Goal: Transaction & Acquisition: Purchase product/service

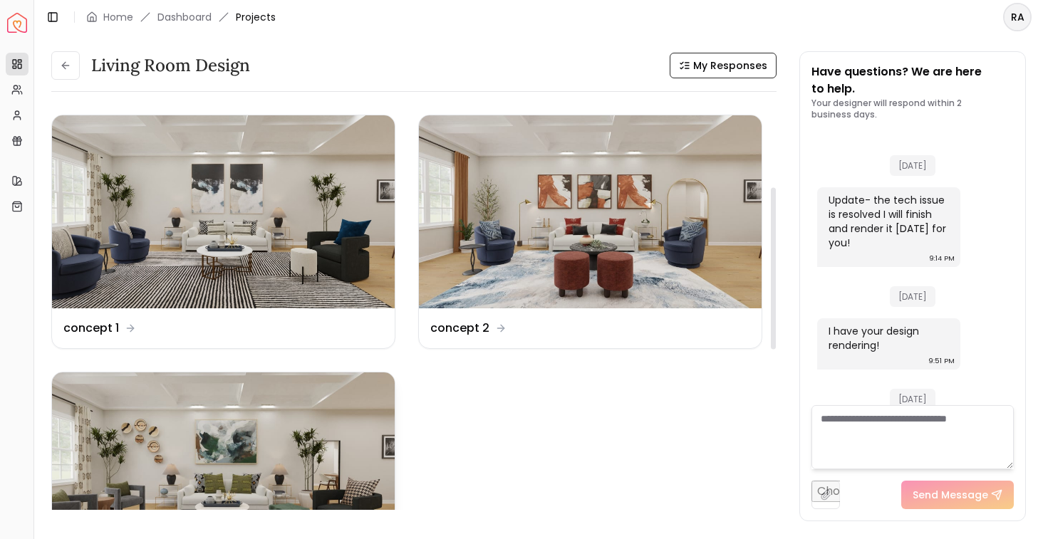
scroll to position [4502, 0]
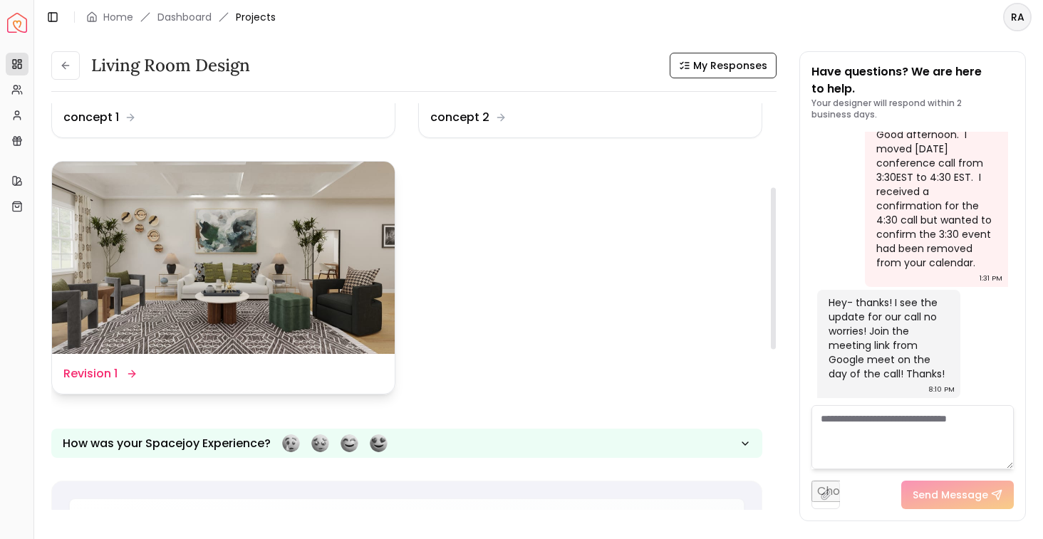
click at [222, 250] on img at bounding box center [223, 258] width 343 height 193
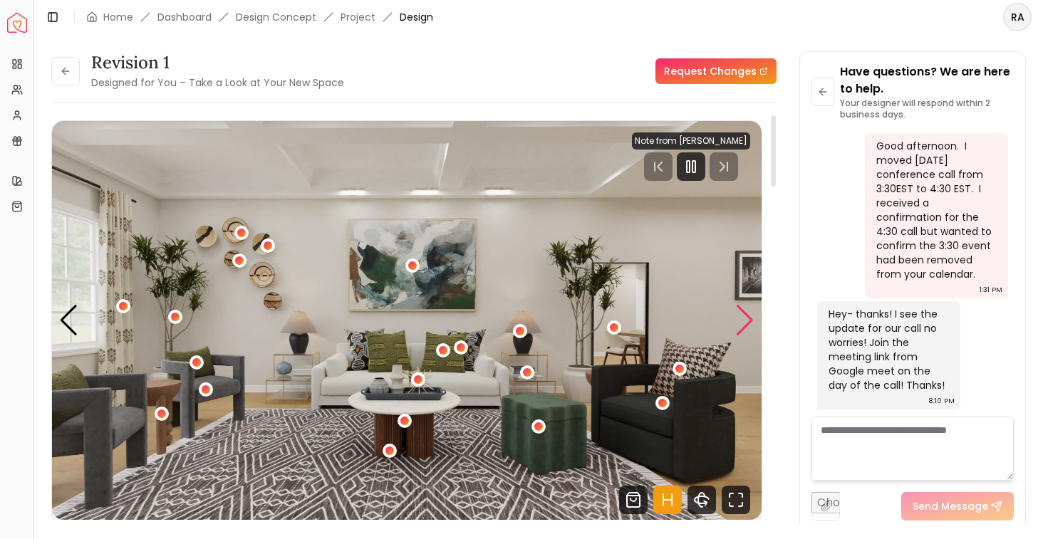
click at [742, 321] on div "Next slide" at bounding box center [744, 320] width 19 height 31
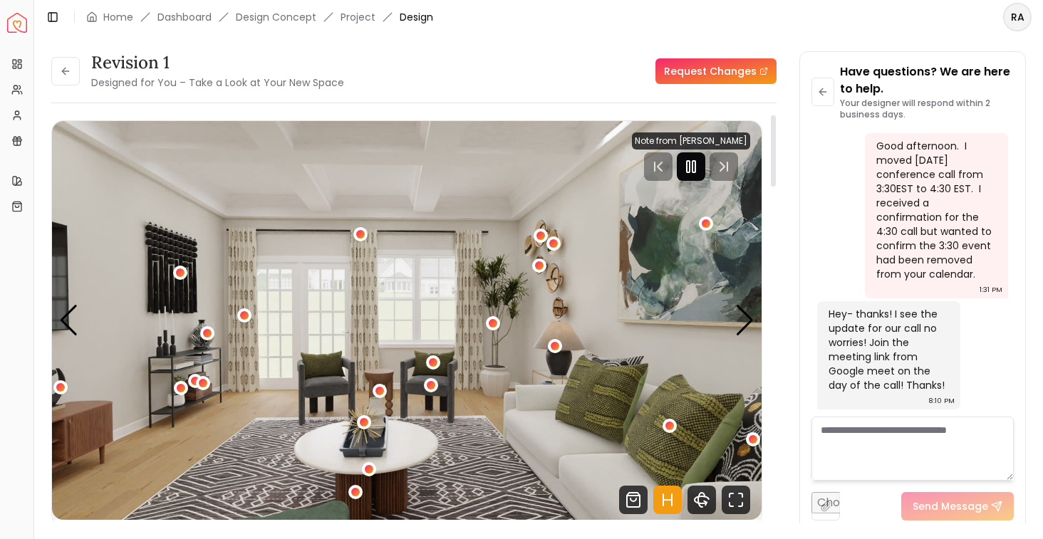
click at [705, 165] on div at bounding box center [691, 166] width 29 height 29
click at [182, 269] on div "2 / 5" at bounding box center [180, 273] width 11 height 11
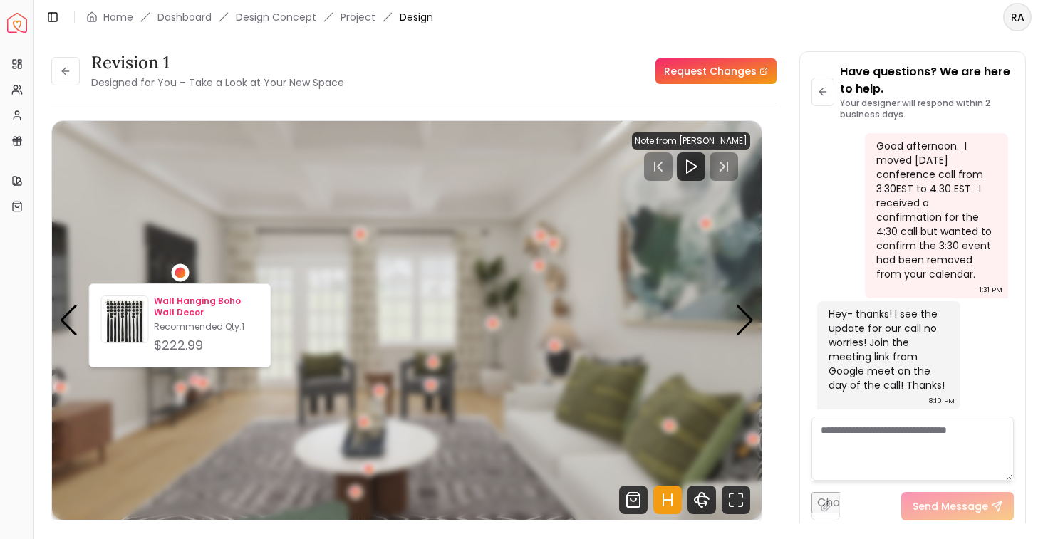
click at [152, 309] on div "Wall Hanging Boho Wall Decor Recommended Qty: 1 $222.99" at bounding box center [180, 326] width 158 height 60
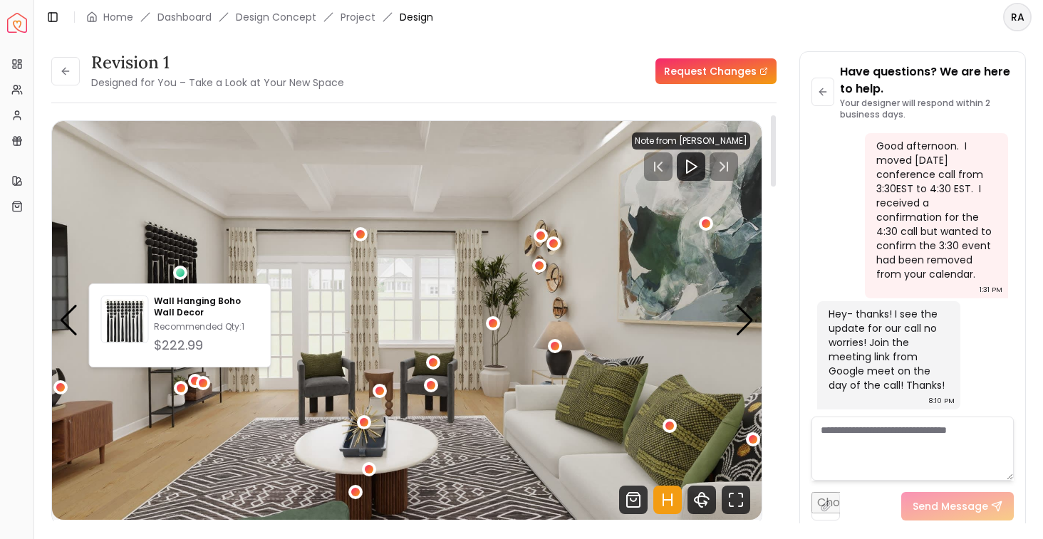
click at [207, 278] on img "2 / 5" at bounding box center [407, 320] width 710 height 399
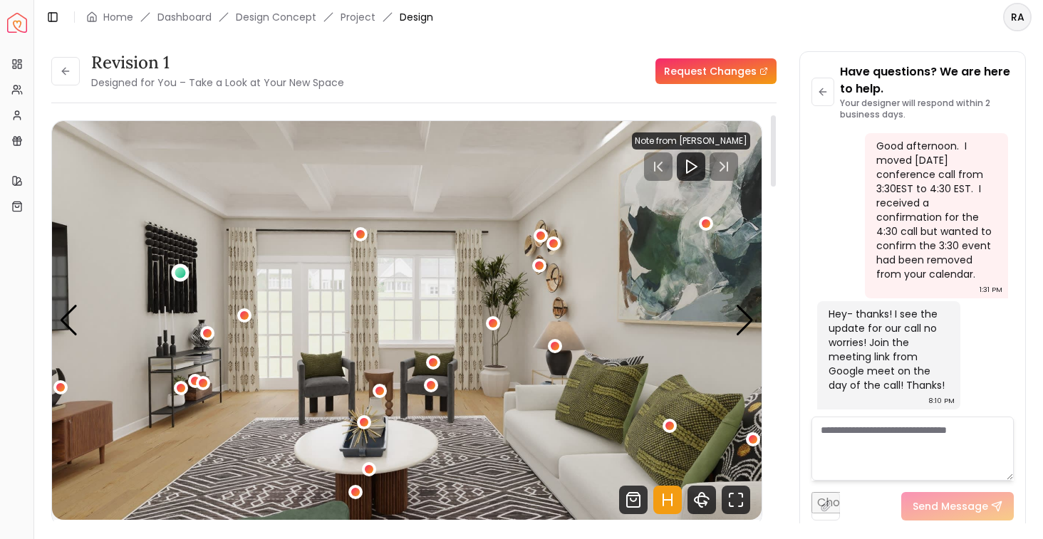
click at [182, 279] on div "2 / 5" at bounding box center [180, 273] width 18 height 18
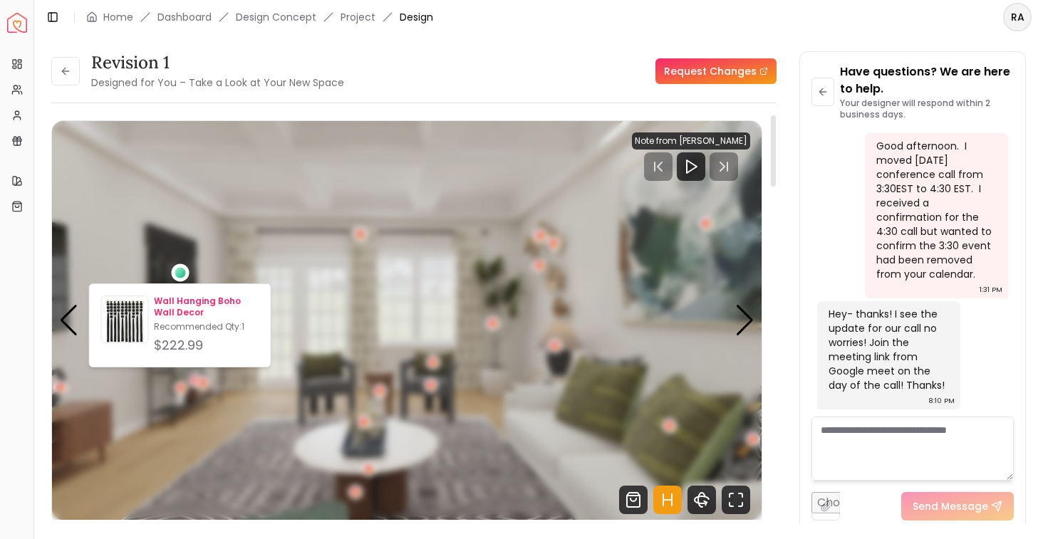
click at [198, 316] on p "Wall Hanging Boho Wall Decor" at bounding box center [206, 307] width 105 height 23
